Goal: Task Accomplishment & Management: Complete application form

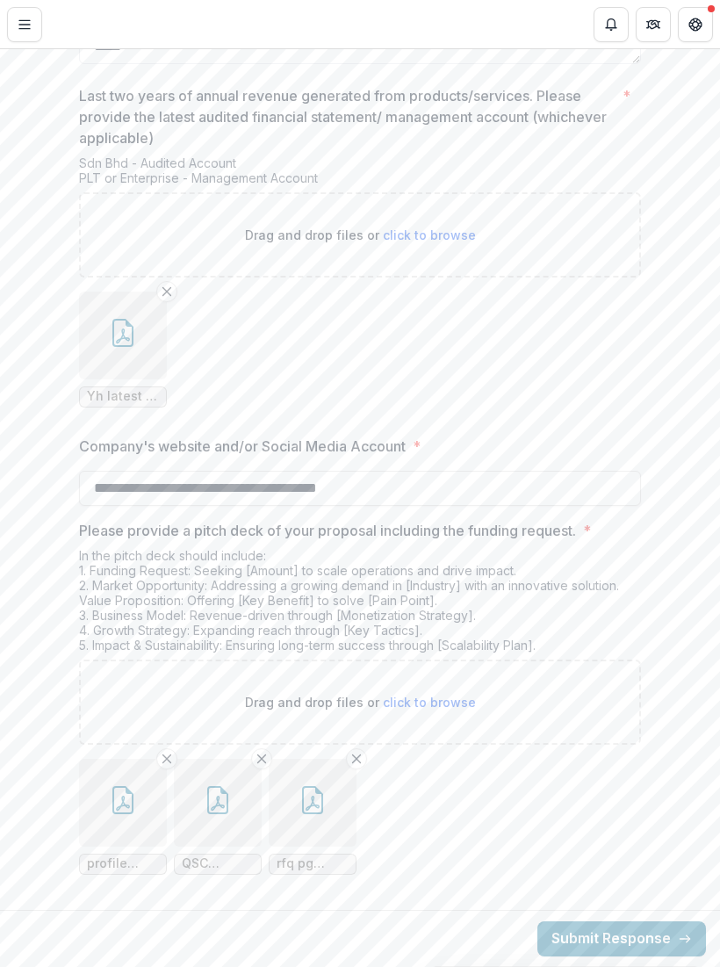
scroll to position [3765, 0]
click at [450, 699] on span "click to browse" at bounding box center [429, 702] width 93 height 15
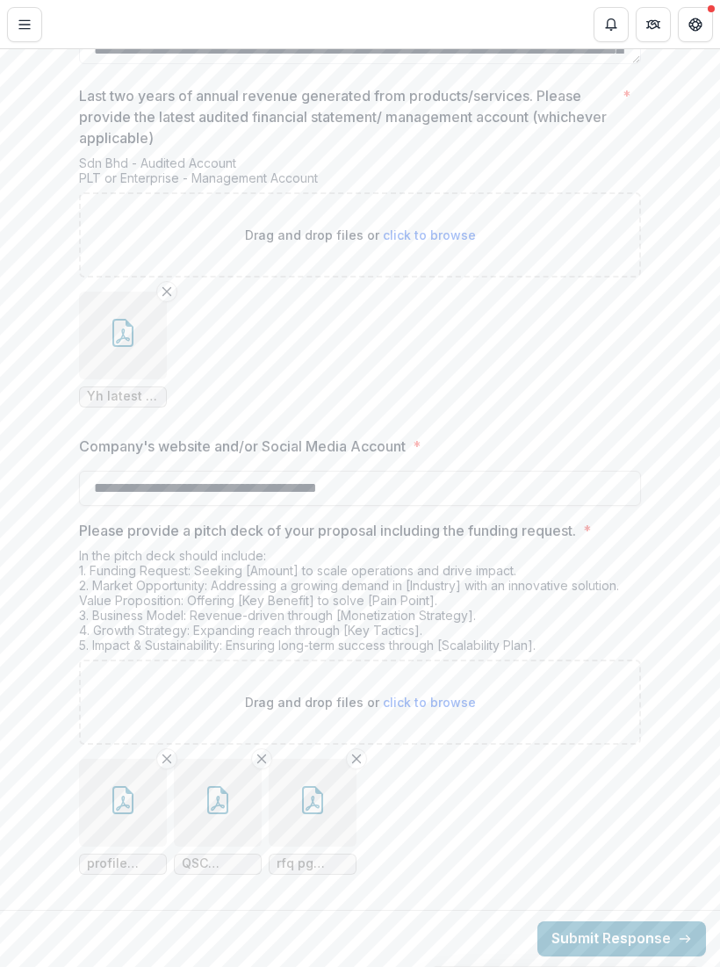
scroll to position [3765, 0]
click at [440, 699] on span "click to browse" at bounding box center [429, 702] width 93 height 15
click at [451, 703] on span "click to browse" at bounding box center [429, 702] width 93 height 15
click at [452, 696] on span "click to browse" at bounding box center [429, 702] width 93 height 15
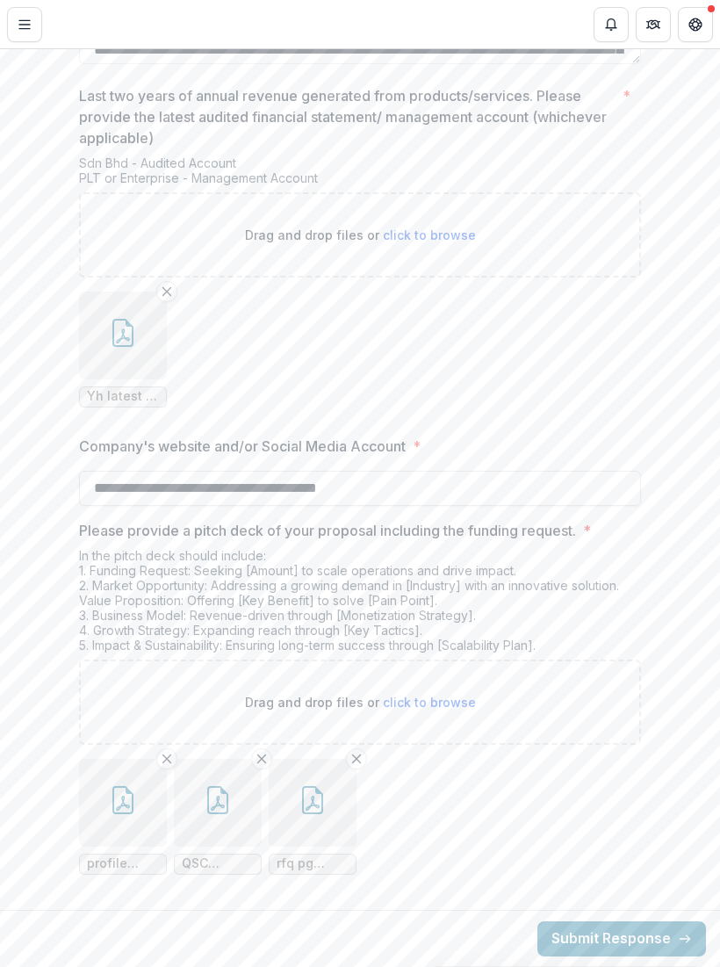
click at [440, 701] on span "click to browse" at bounding box center [429, 702] width 93 height 15
click at [439, 703] on span "click to browse" at bounding box center [429, 702] width 93 height 15
click at [430, 696] on span "click to browse" at bounding box center [429, 702] width 93 height 15
click at [430, 695] on span "click to browse" at bounding box center [429, 702] width 93 height 15
click at [432, 703] on span "click to browse" at bounding box center [429, 702] width 93 height 15
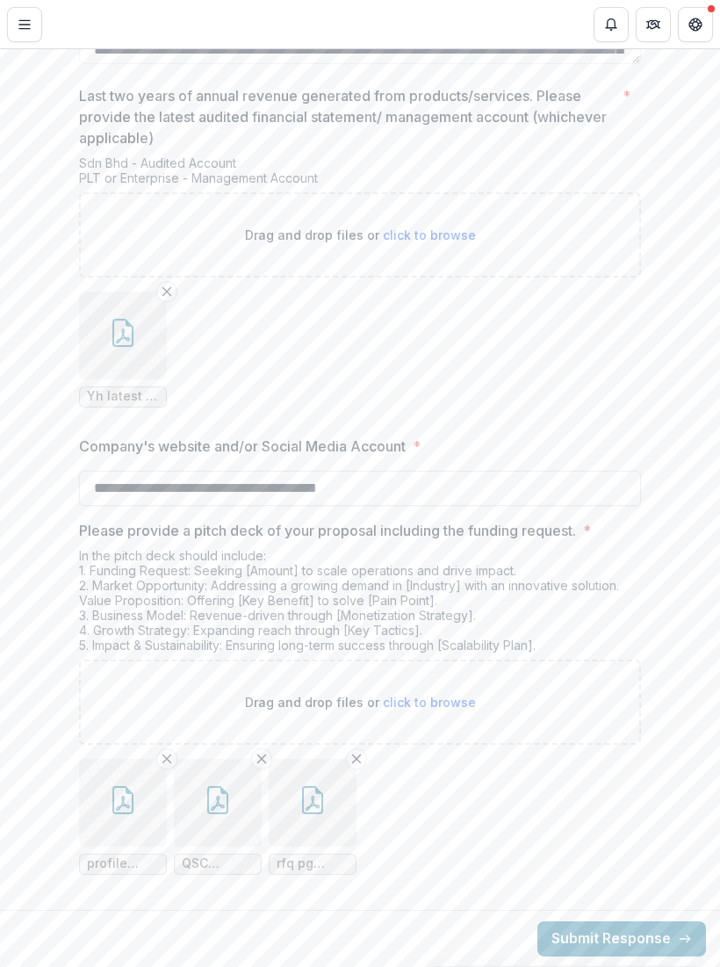
click at [122, 801] on icon "button" at bounding box center [123, 800] width 28 height 28
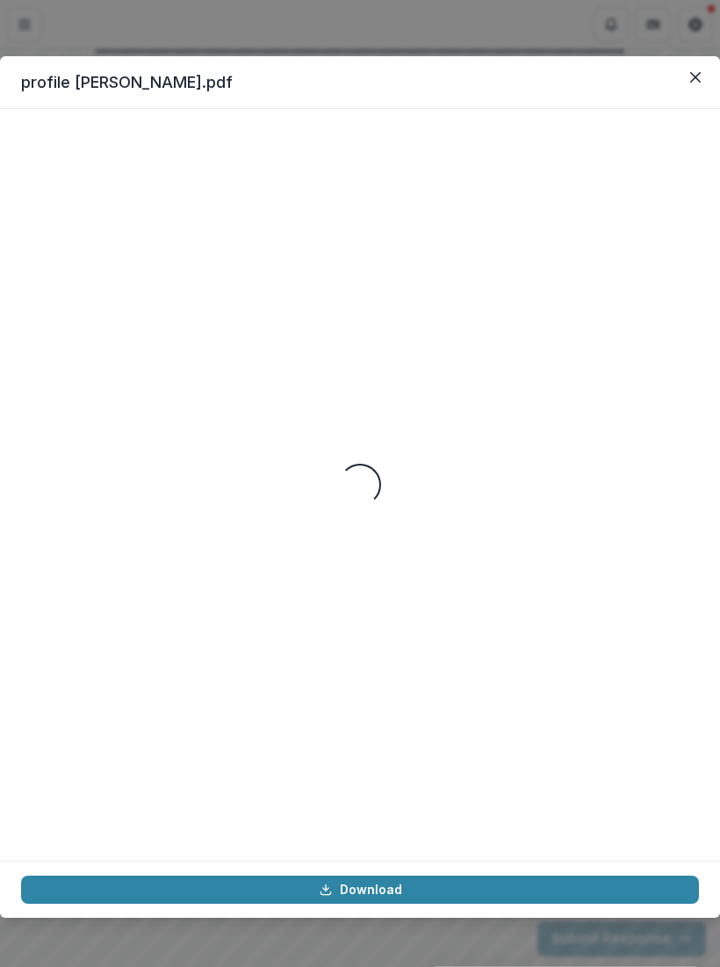
click at [695, 77] on icon "Close" at bounding box center [695, 77] width 11 height 11
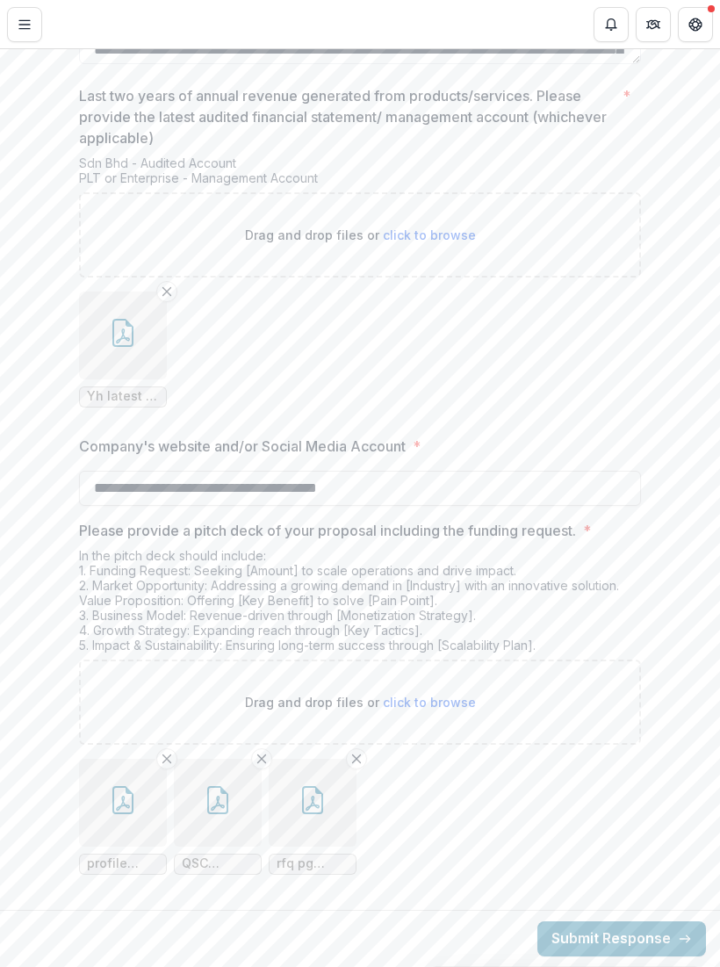
click at [440, 705] on span "click to browse" at bounding box center [429, 702] width 93 height 15
click at [450, 710] on p "Drag and drop files or click to browse" at bounding box center [360, 702] width 231 height 18
type input "**********"
click at [422, 810] on button "button" at bounding box center [408, 803] width 88 height 88
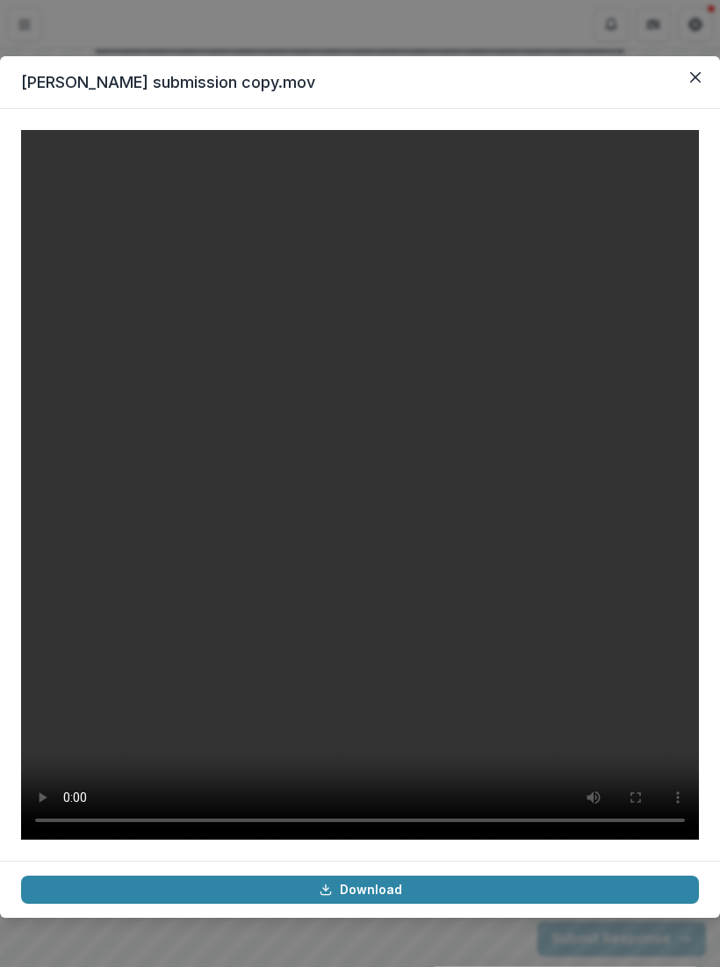
click at [390, 888] on link "Download" at bounding box center [360, 890] width 678 height 28
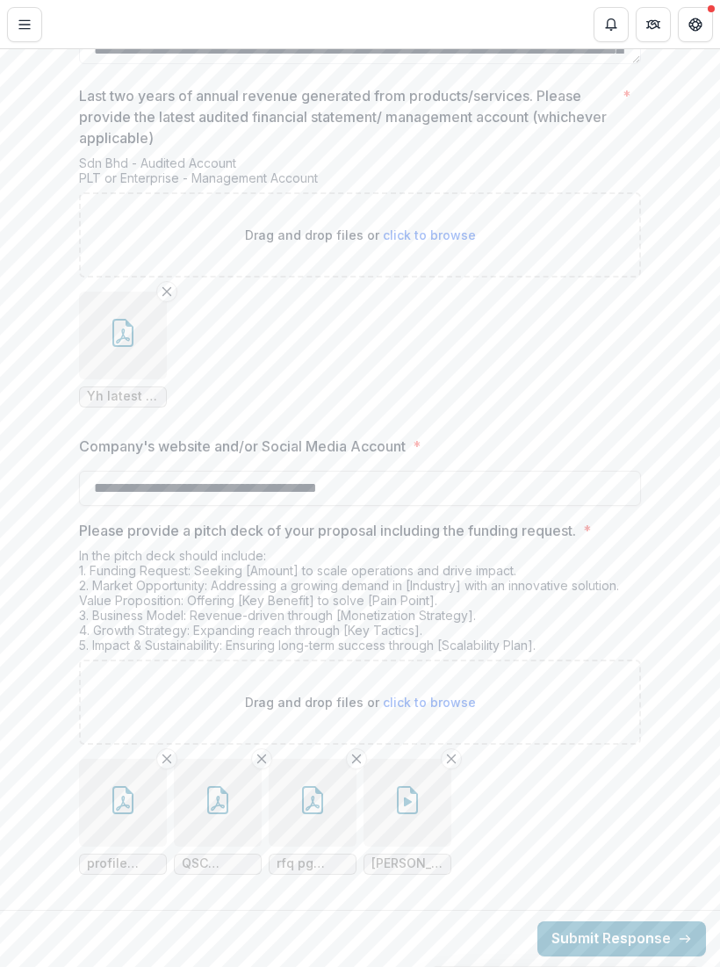
scroll to position [3765, 0]
click at [321, 809] on icon "button" at bounding box center [313, 800] width 28 height 28
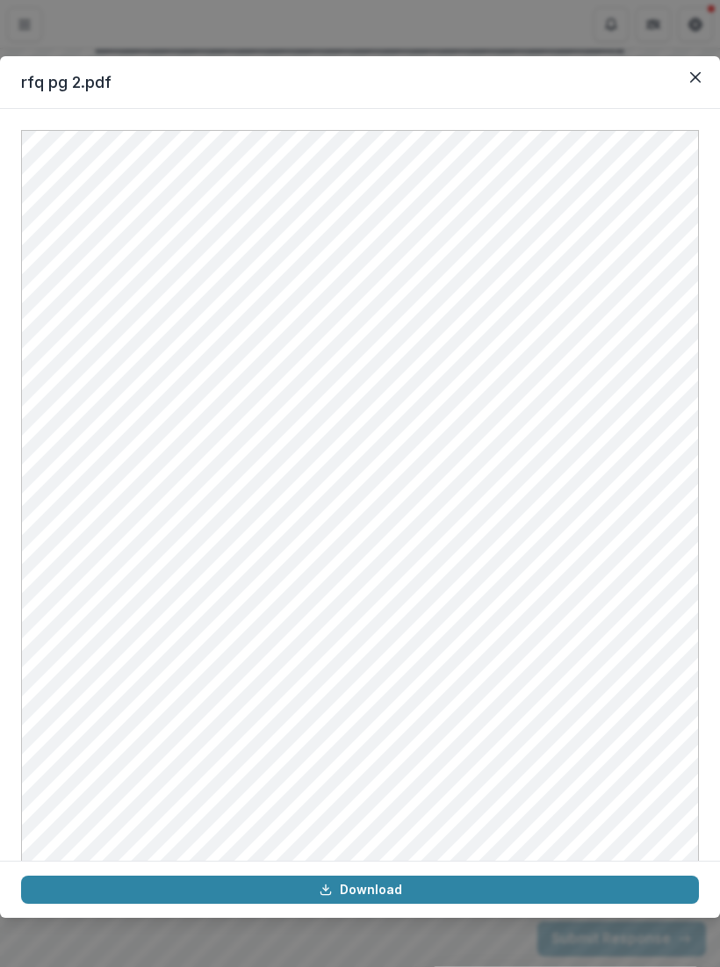
click at [709, 76] on button "Close" at bounding box center [695, 77] width 28 height 28
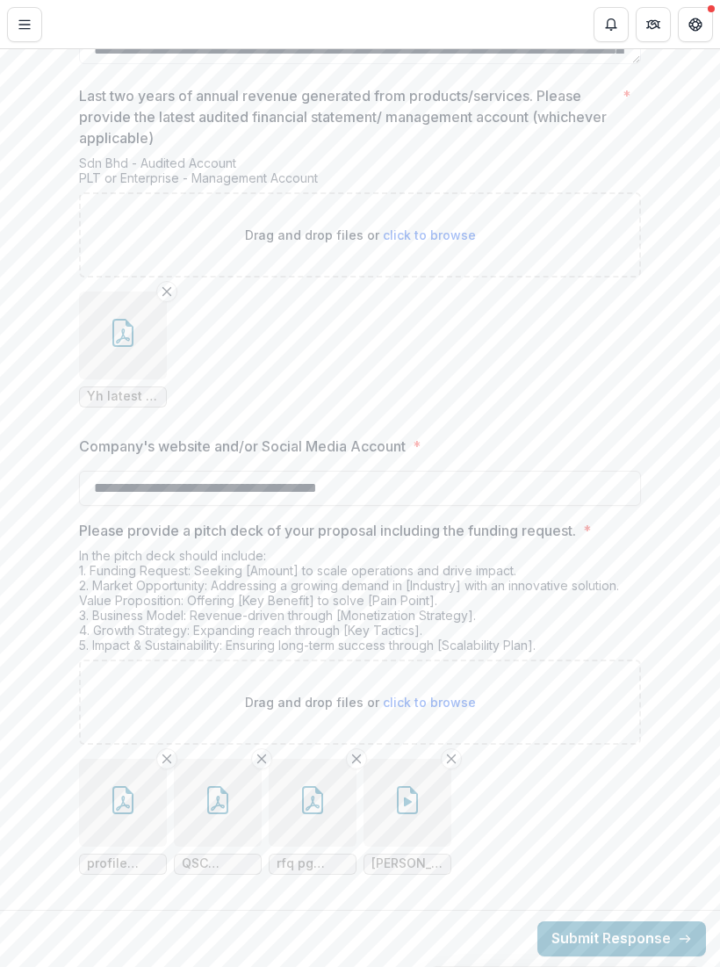
click at [417, 802] on icon "button" at bounding box center [407, 800] width 21 height 28
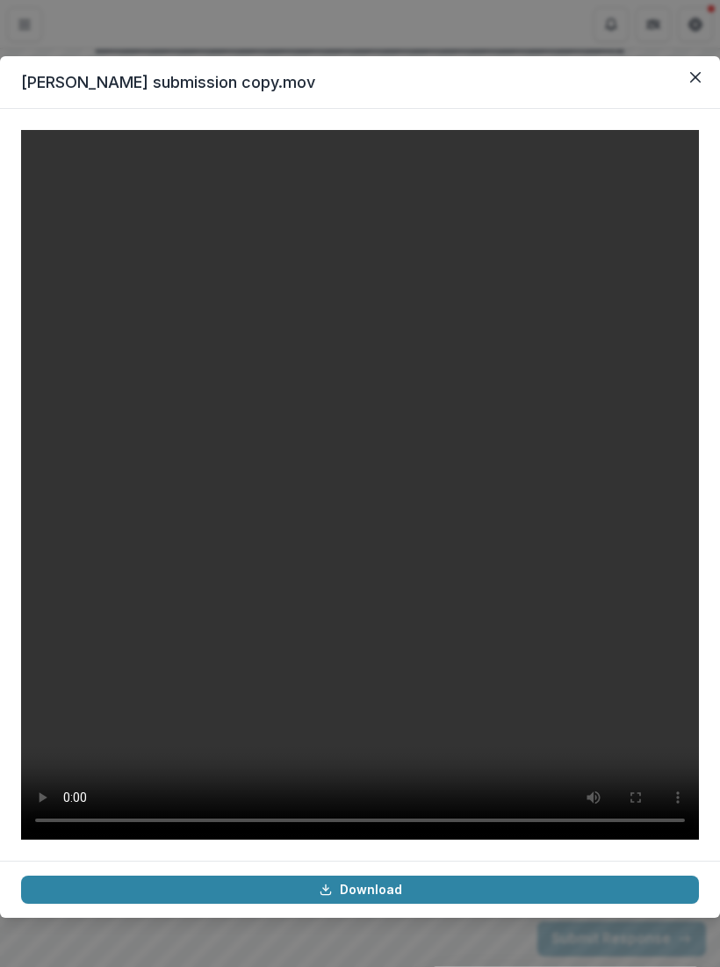
click at [532, 596] on video at bounding box center [360, 485] width 678 height 710
click at [698, 86] on button "Close" at bounding box center [695, 77] width 28 height 28
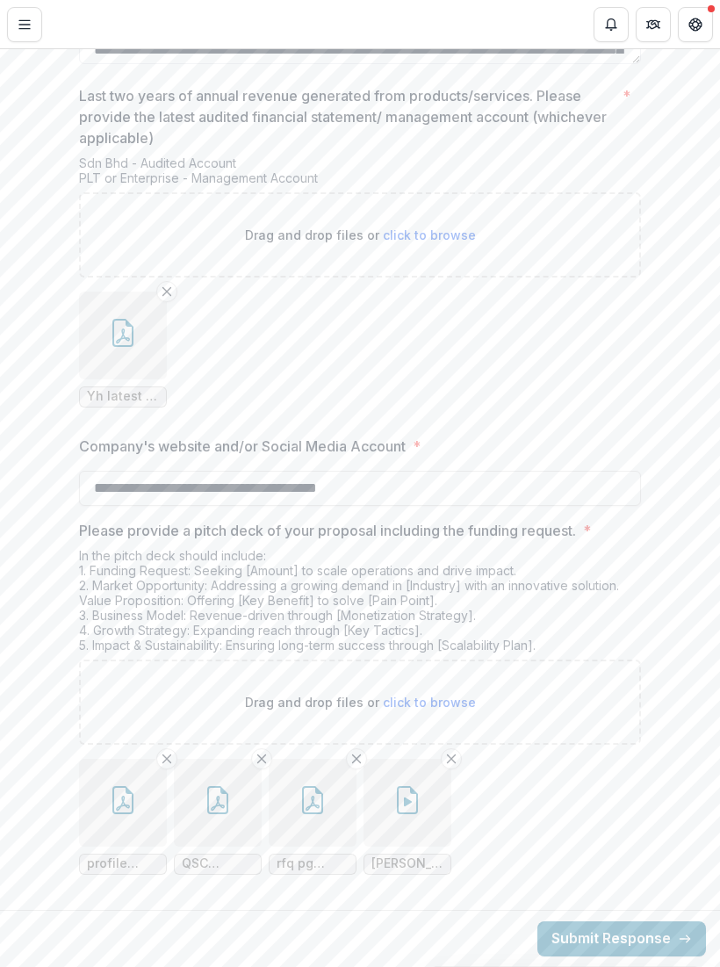
click at [405, 803] on icon "button" at bounding box center [408, 801] width 8 height 9
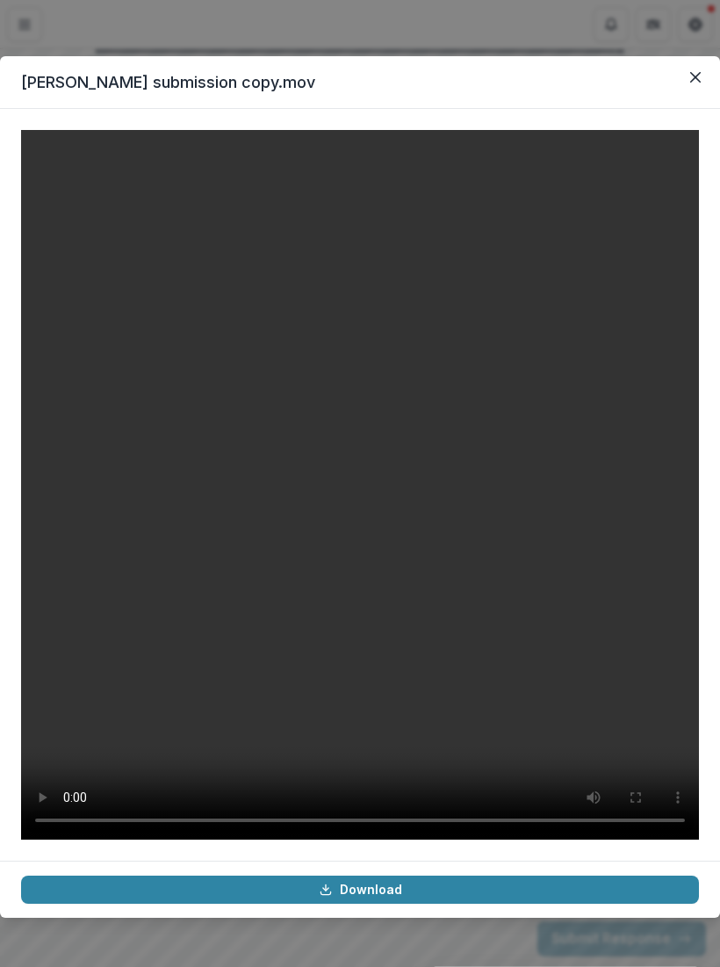
click at [370, 890] on link "Download" at bounding box center [360, 890] width 678 height 28
click at [372, 894] on link "Download" at bounding box center [360, 890] width 678 height 28
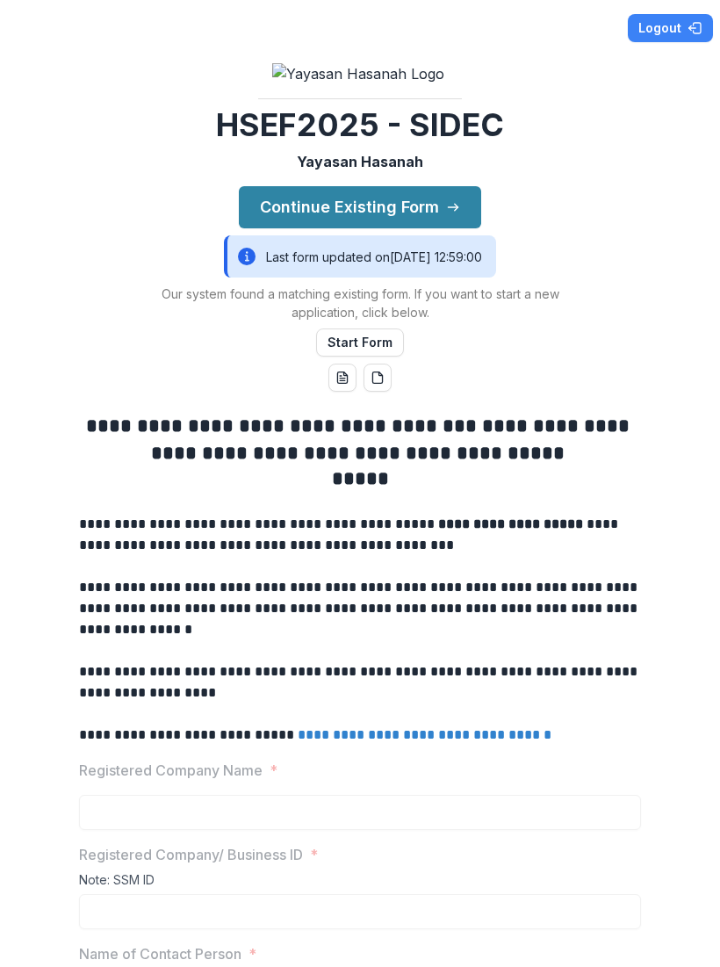
click at [415, 228] on button "Continue Existing Form" at bounding box center [360, 207] width 242 height 42
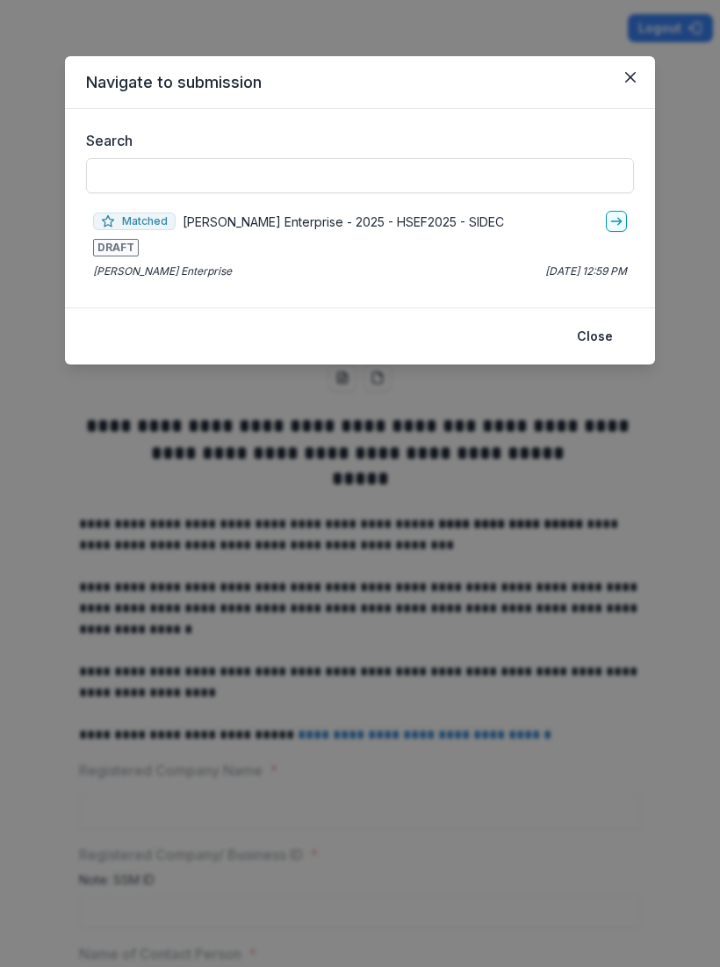
click at [249, 230] on p "[PERSON_NAME] Enterprise - 2025 - HSEF2025 - SIDEC" at bounding box center [343, 222] width 321 height 18
click at [622, 228] on link "go-to" at bounding box center [616, 221] width 21 height 21
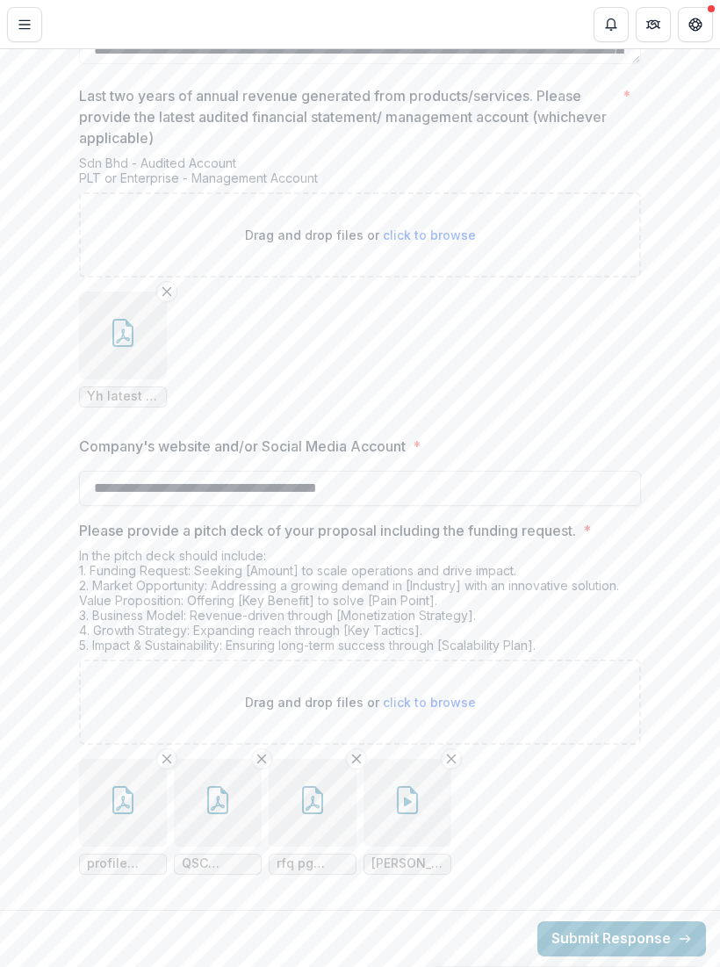
scroll to position [3765, 0]
click at [208, 803] on icon "button" at bounding box center [217, 800] width 21 height 28
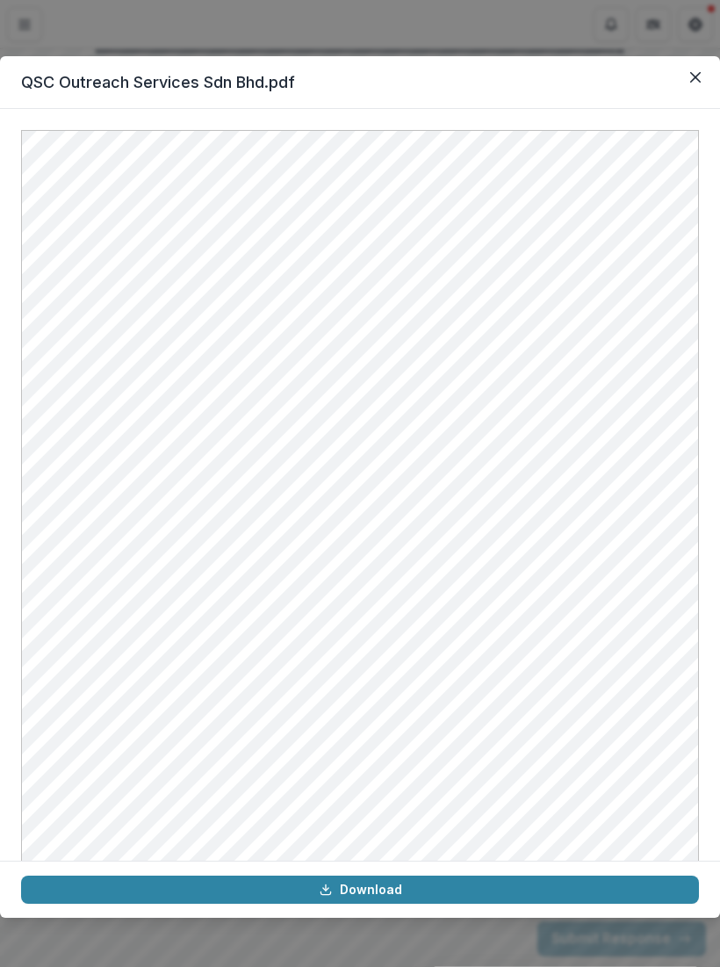
scroll to position [0, 0]
click at [692, 79] on icon "Close" at bounding box center [695, 77] width 11 height 11
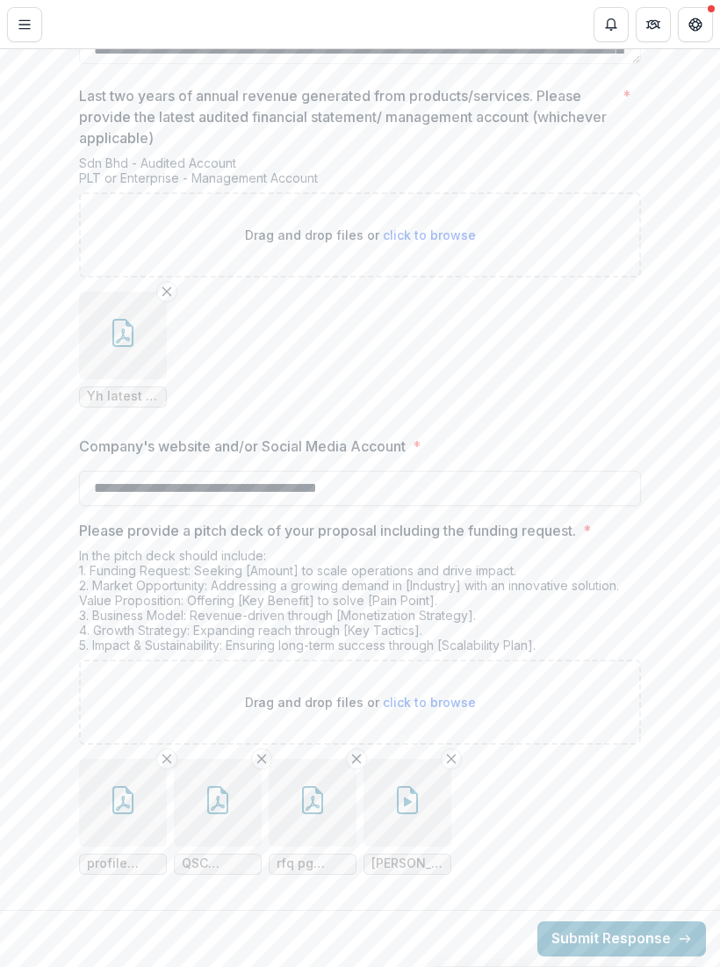
click at [428, 864] on span "[PERSON_NAME] submission copy.mov" at bounding box center [407, 863] width 72 height 15
click at [410, 876] on div "profile [PERSON_NAME].pdf QSC Outreach Services Sdn Bhd.pdf rfq pg 2.pdf [PERSO…" at bounding box center [360, 817] width 562 height 144
click at [412, 801] on icon "button" at bounding box center [407, 800] width 28 height 28
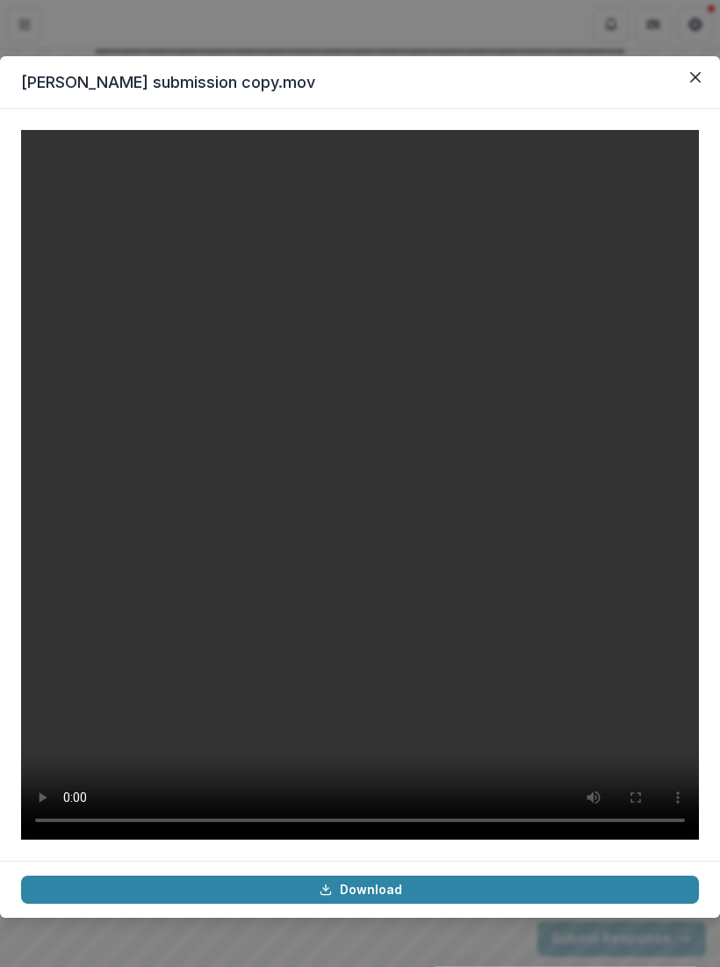
click at [371, 487] on video at bounding box center [360, 485] width 678 height 710
click at [696, 70] on button "Close" at bounding box center [695, 77] width 28 height 28
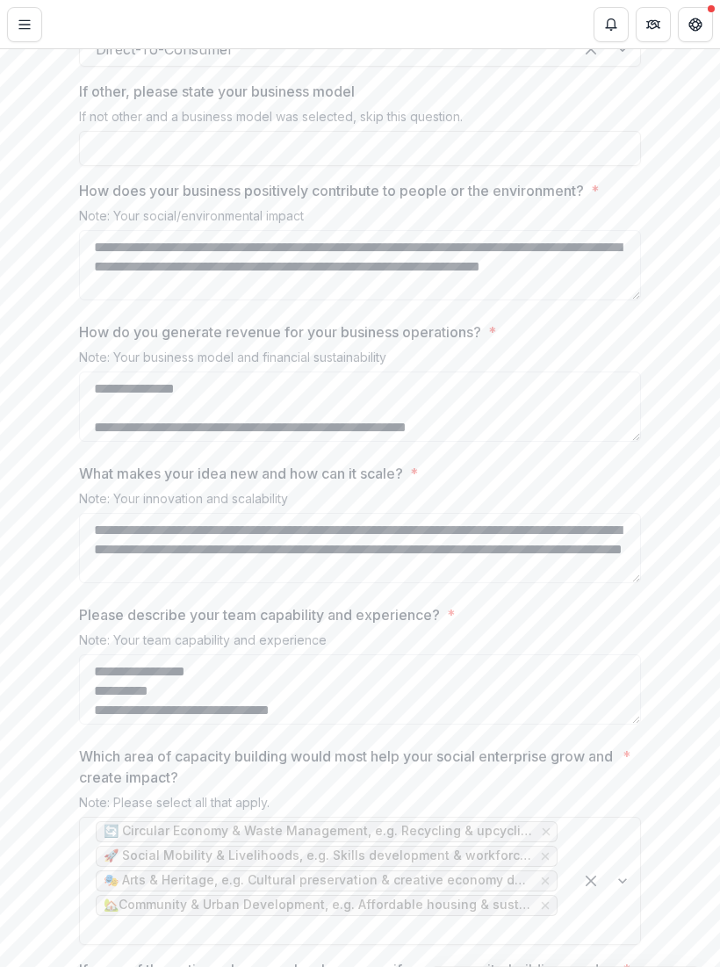
scroll to position [2246, 0]
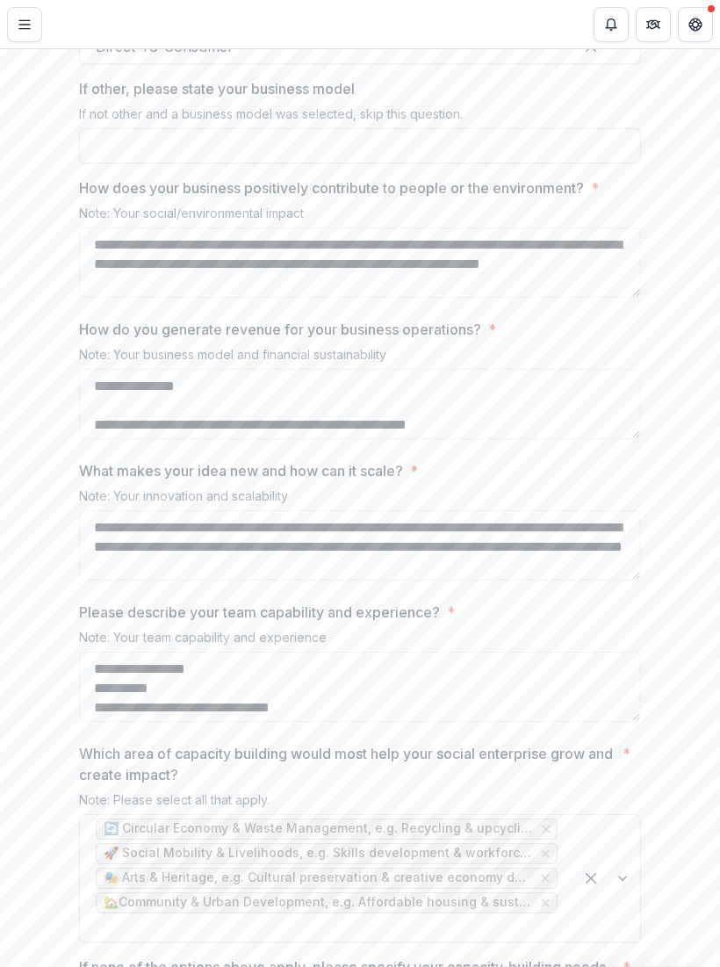
click at [716, 496] on div "**********" at bounding box center [360, 240] width 720 height 4156
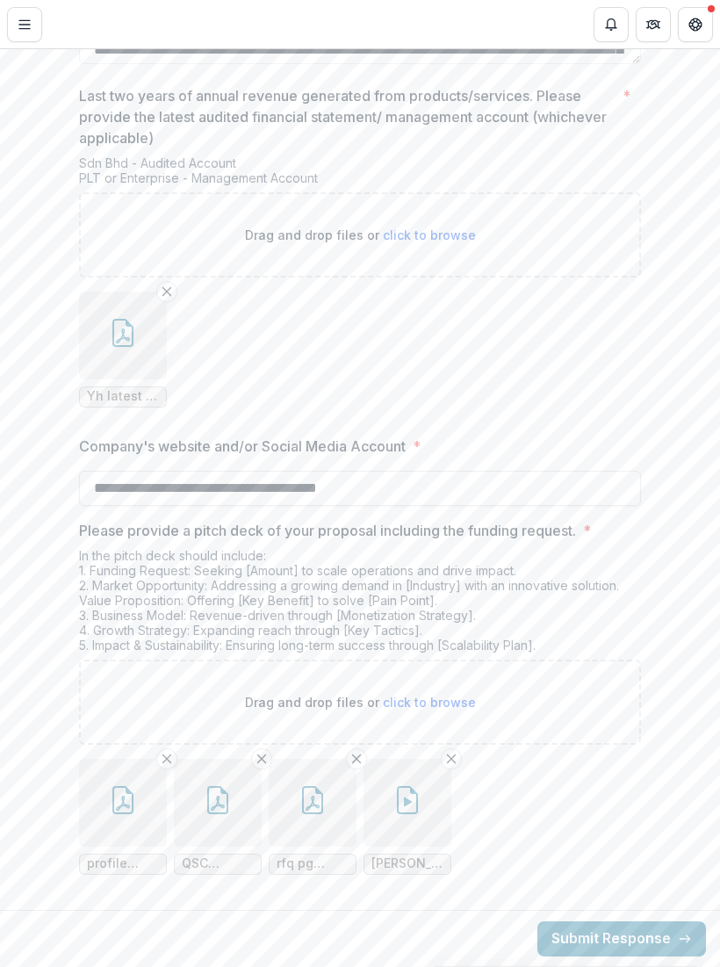
scroll to position [3765, 0]
click at [420, 803] on icon "button" at bounding box center [407, 800] width 28 height 28
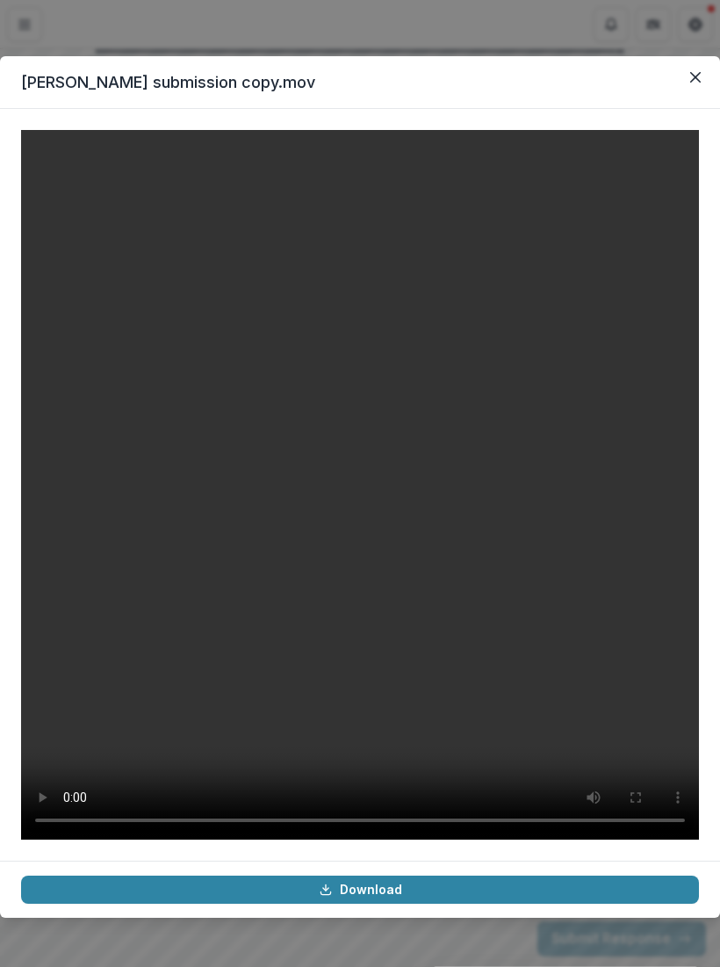
click at [709, 74] on button "Close" at bounding box center [695, 77] width 28 height 28
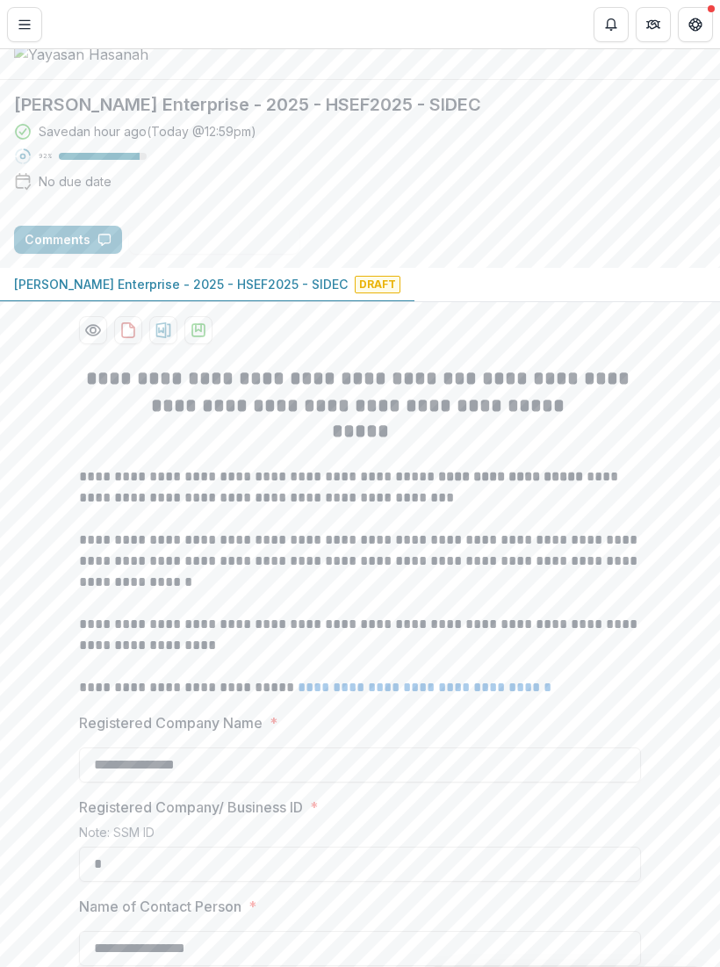
scroll to position [53, 0]
